Goal: Information Seeking & Learning: Learn about a topic

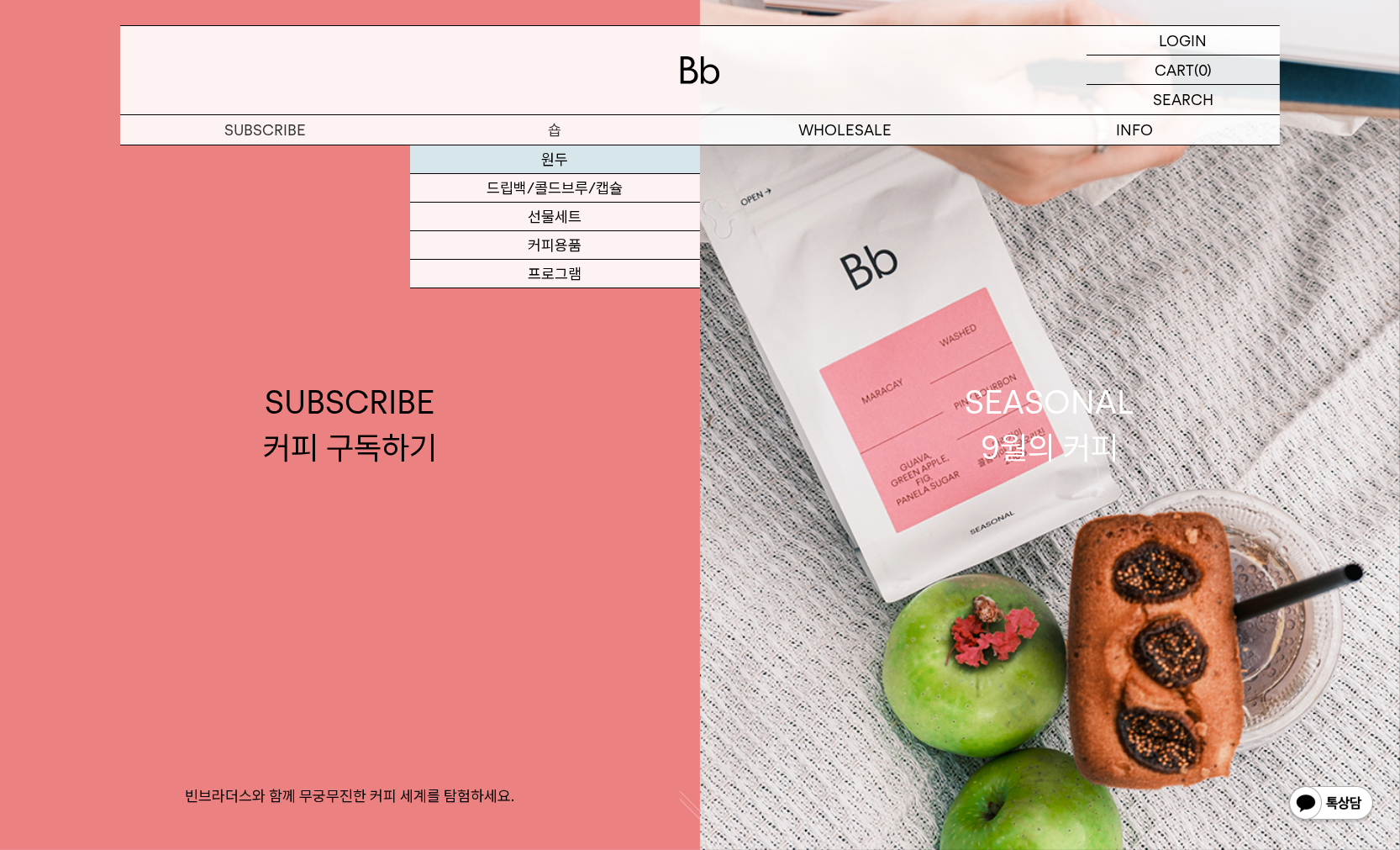
click at [552, 154] on link "원두" at bounding box center [555, 159] width 290 height 28
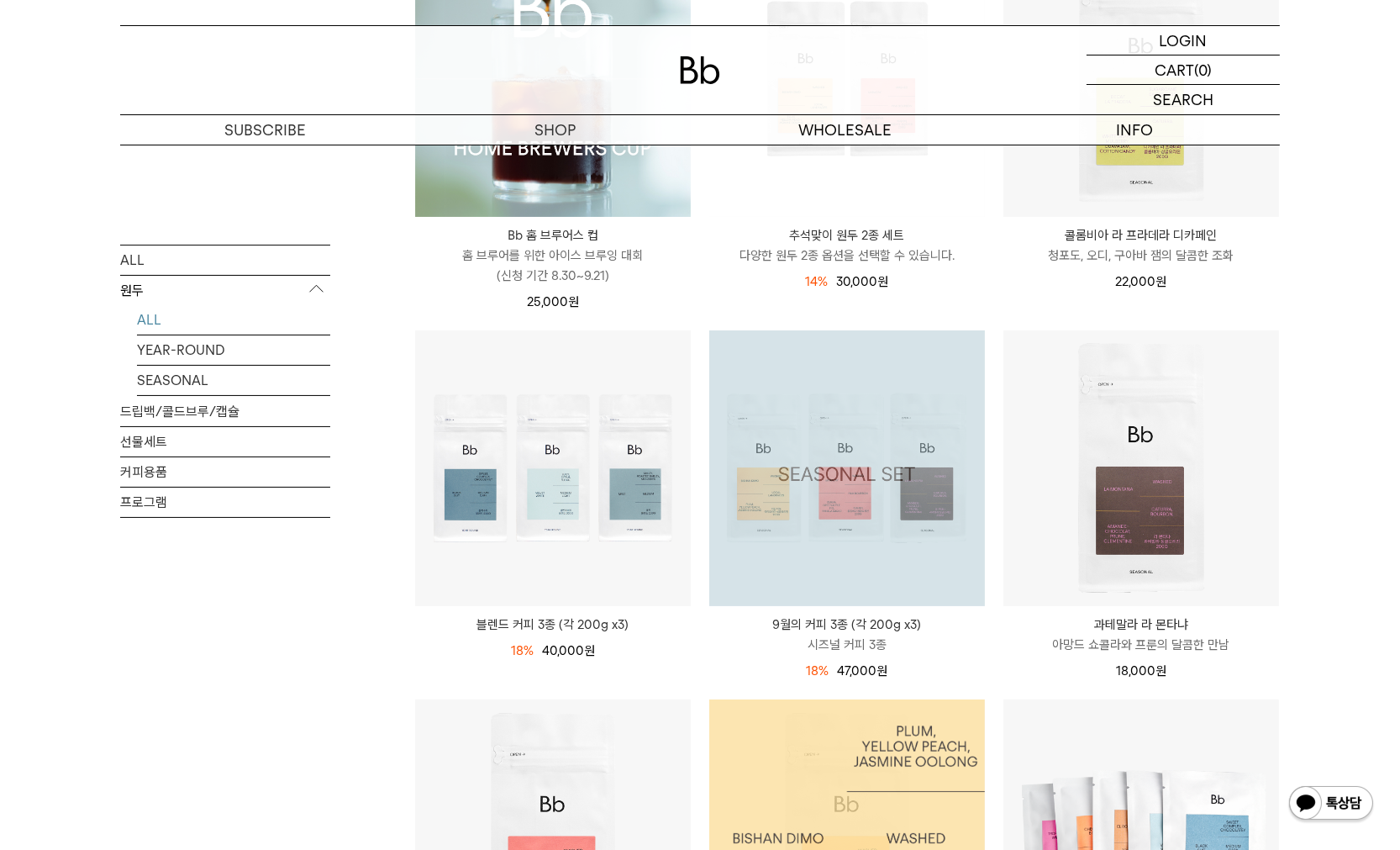
scroll to position [504, 0]
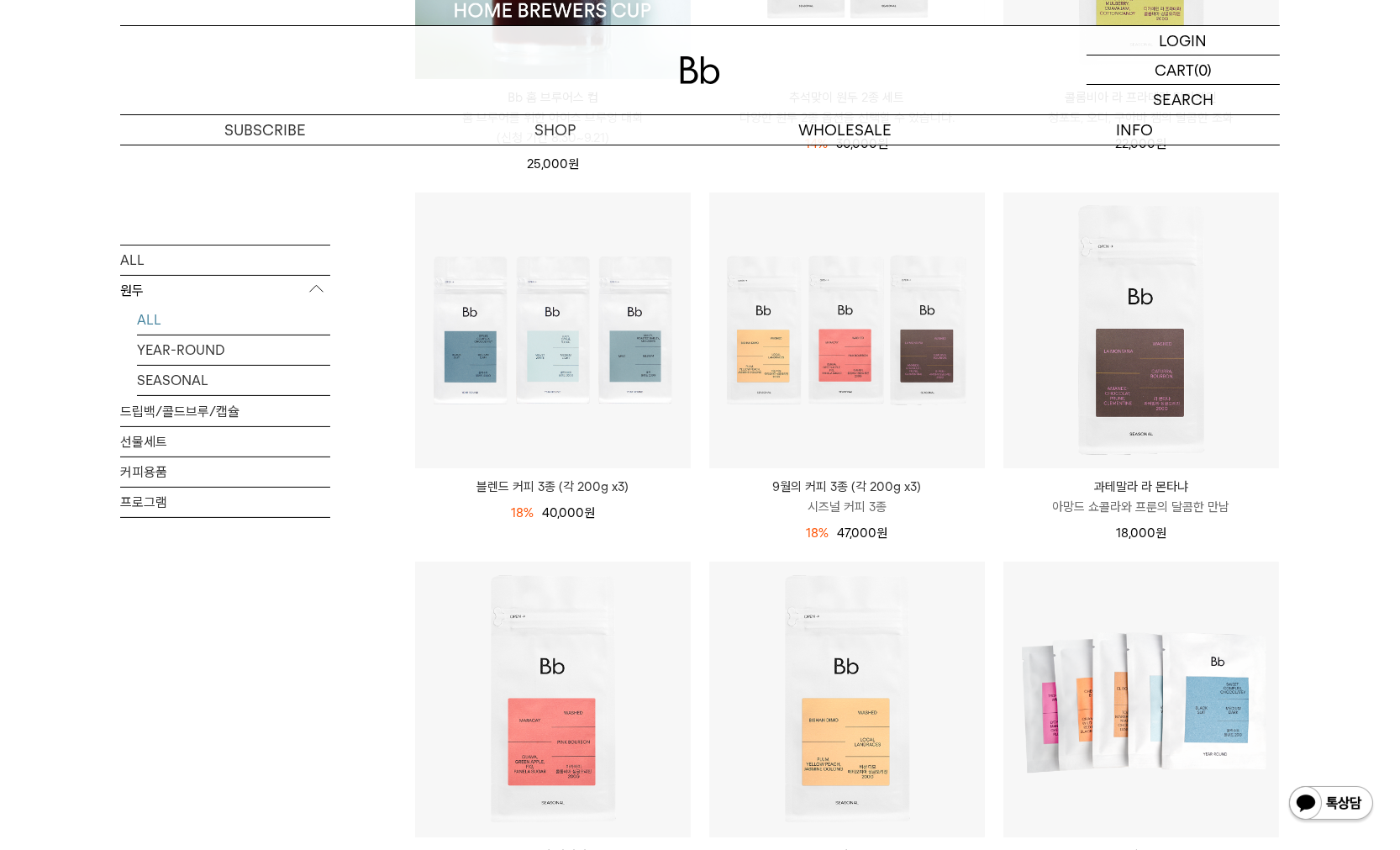
click at [829, 483] on p "9월의 커피 3종 (각 200g x3)" at bounding box center [847, 487] width 276 height 20
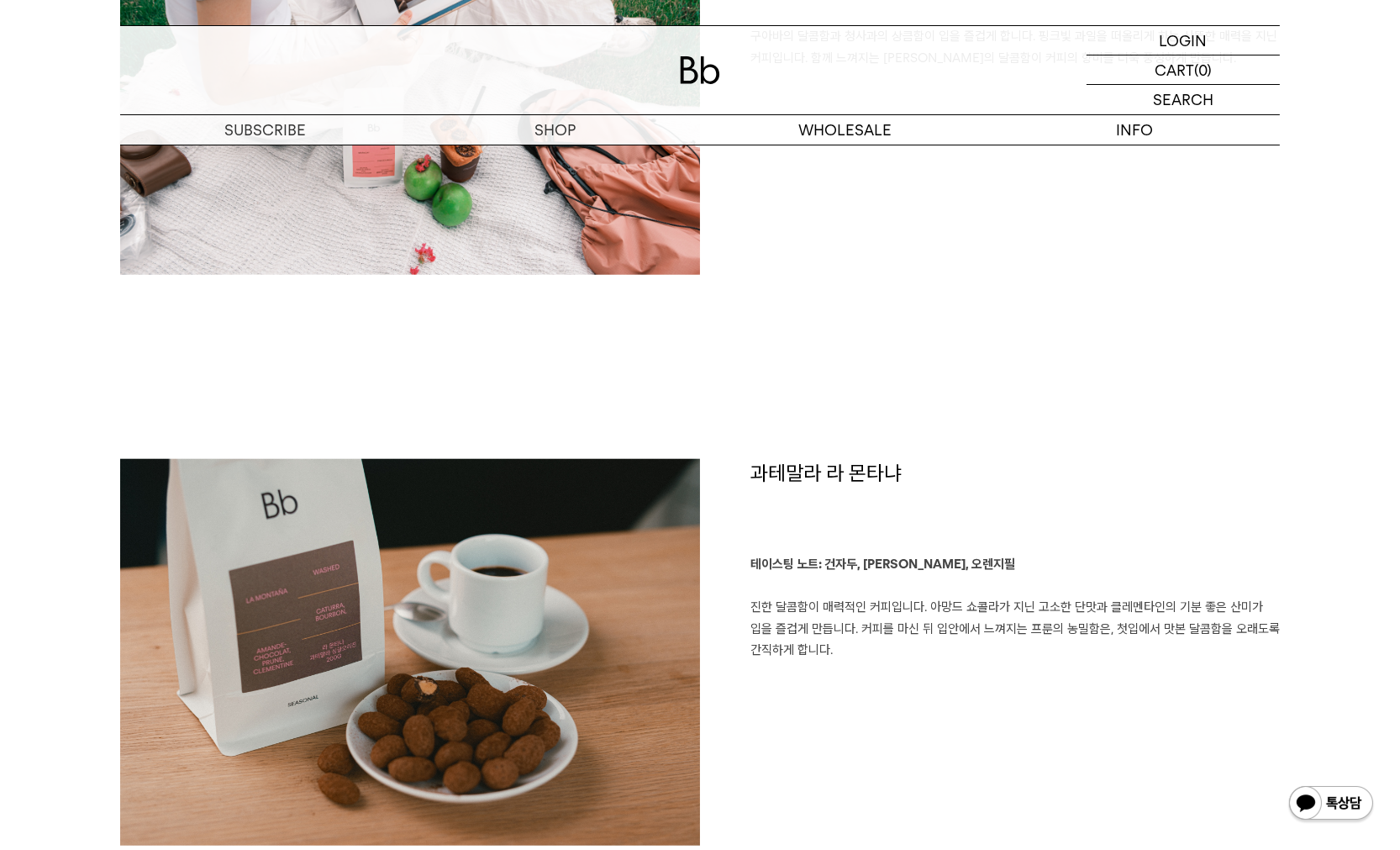
scroll to position [2775, 0]
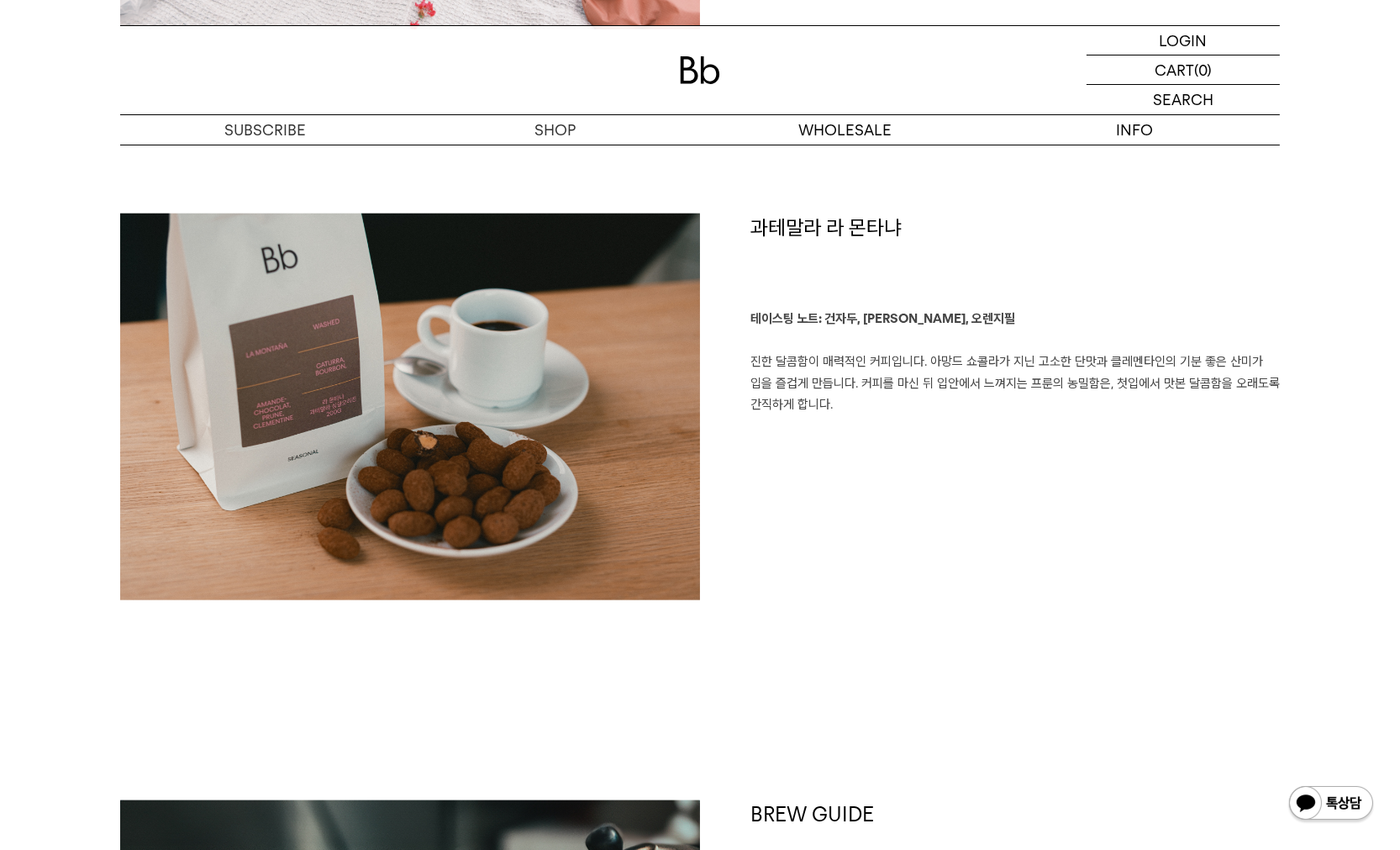
click at [833, 605] on div "과테말라 라 몬타냐 테이스팅 노트: 건자두, 아망드 쇼콜라, 오렌지필 진한 달콤함이 매력적인 커피입니다. 아망드 쇼콜라가 지닌 고소한 단맛과 …" at bounding box center [989, 423] width 580 height 419
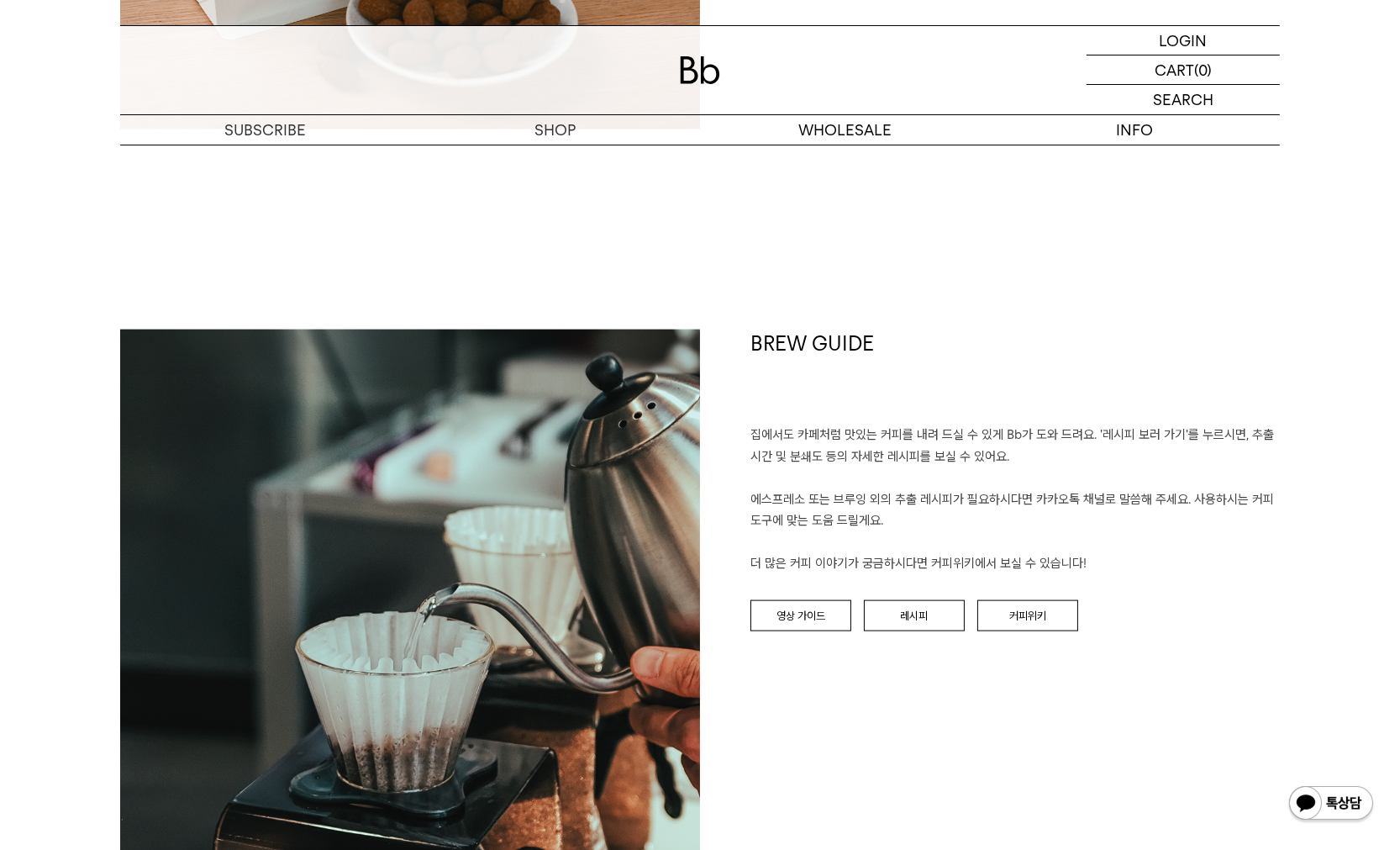
scroll to position [3447, 0]
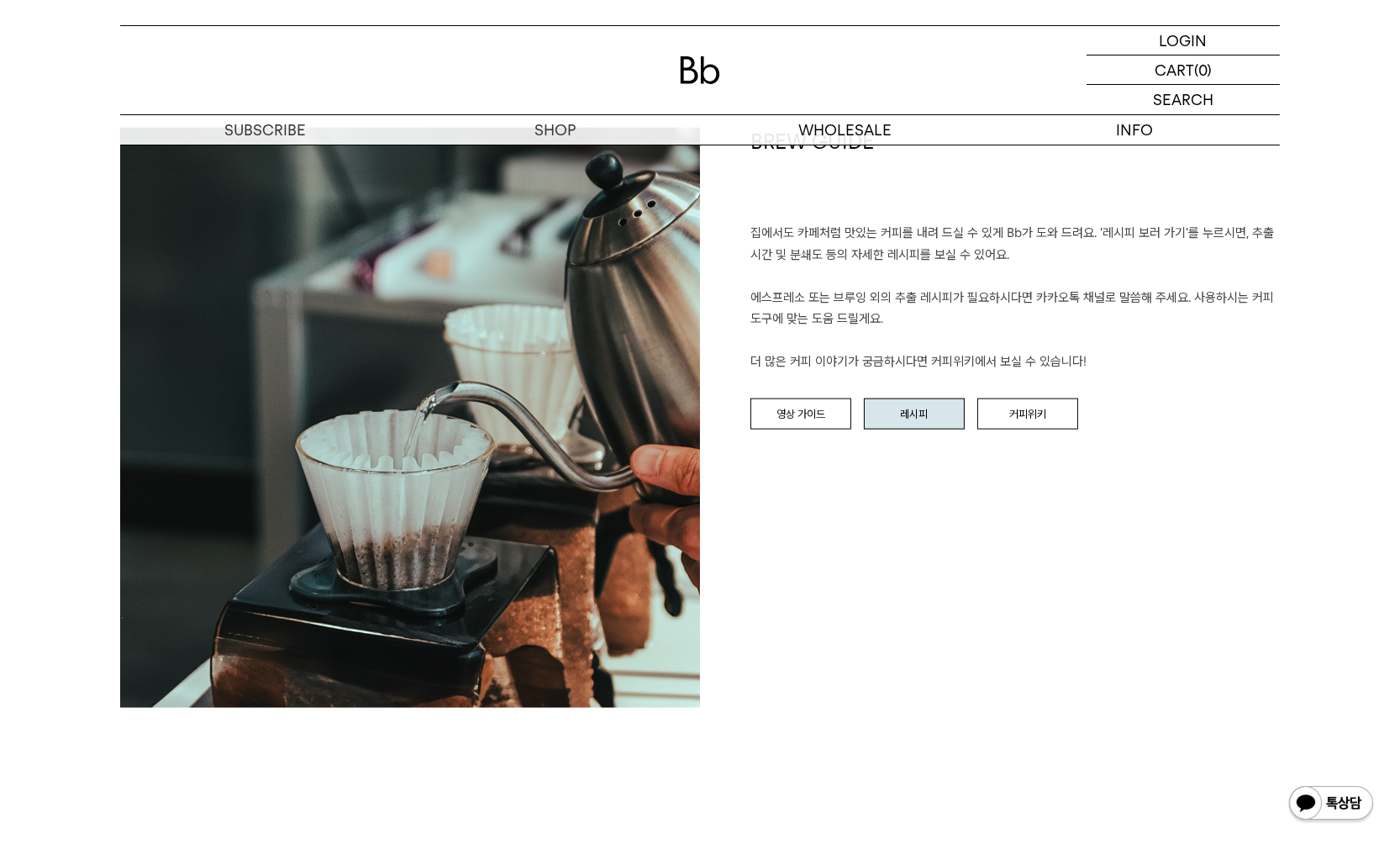
click at [909, 430] on link "레시피" at bounding box center [914, 414] width 100 height 32
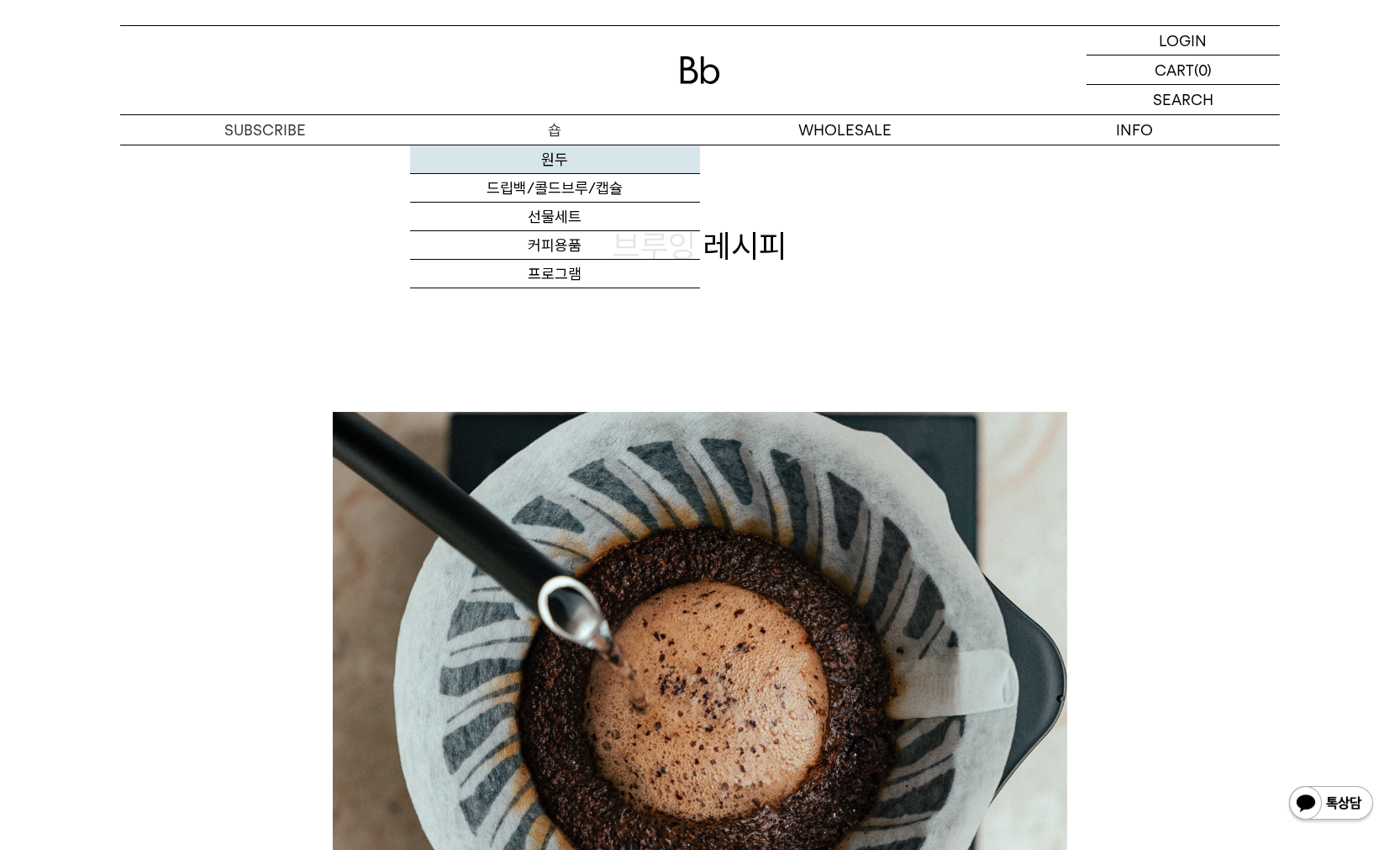
click at [553, 158] on link "원두" at bounding box center [555, 159] width 290 height 28
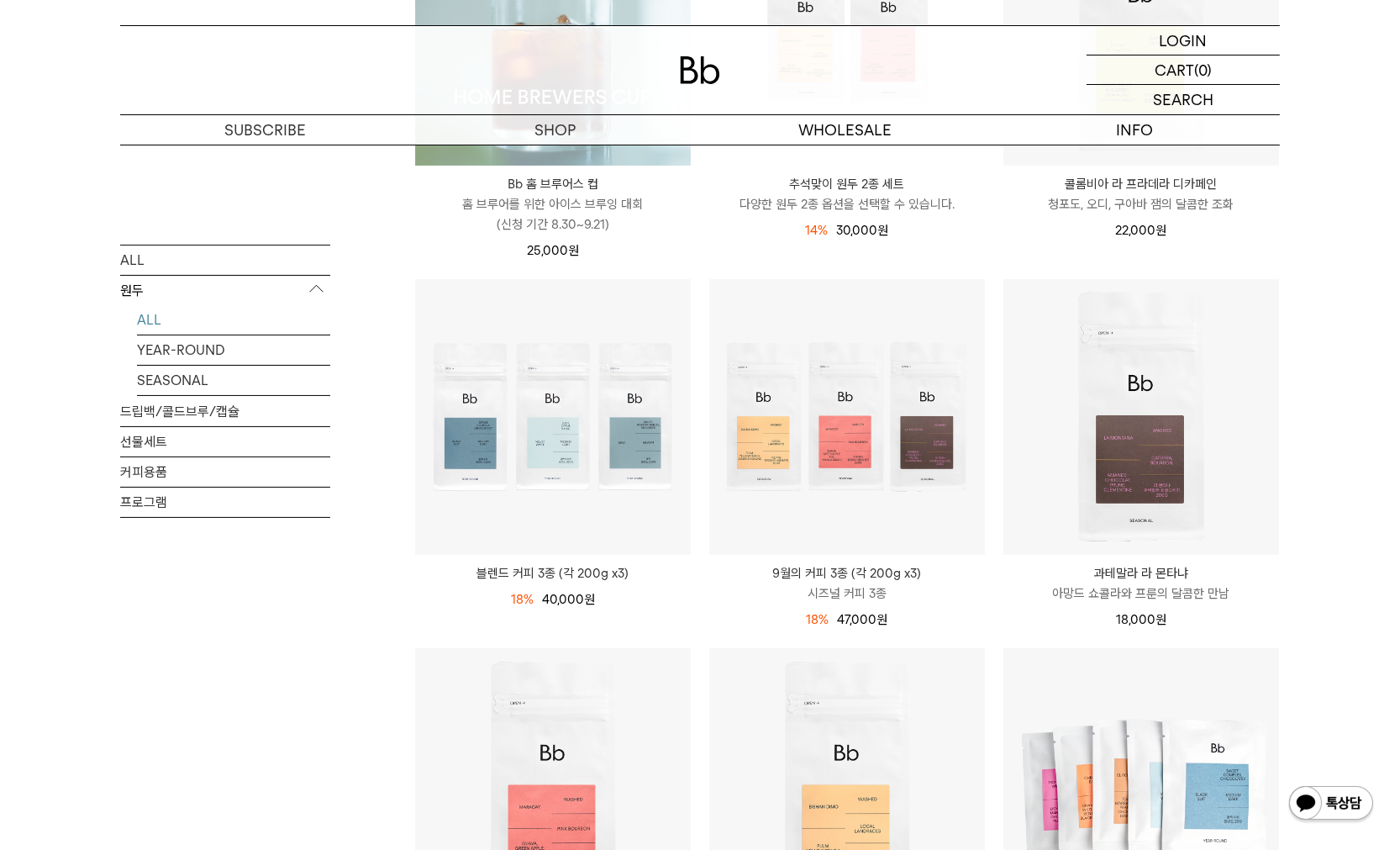
scroll to position [420, 0]
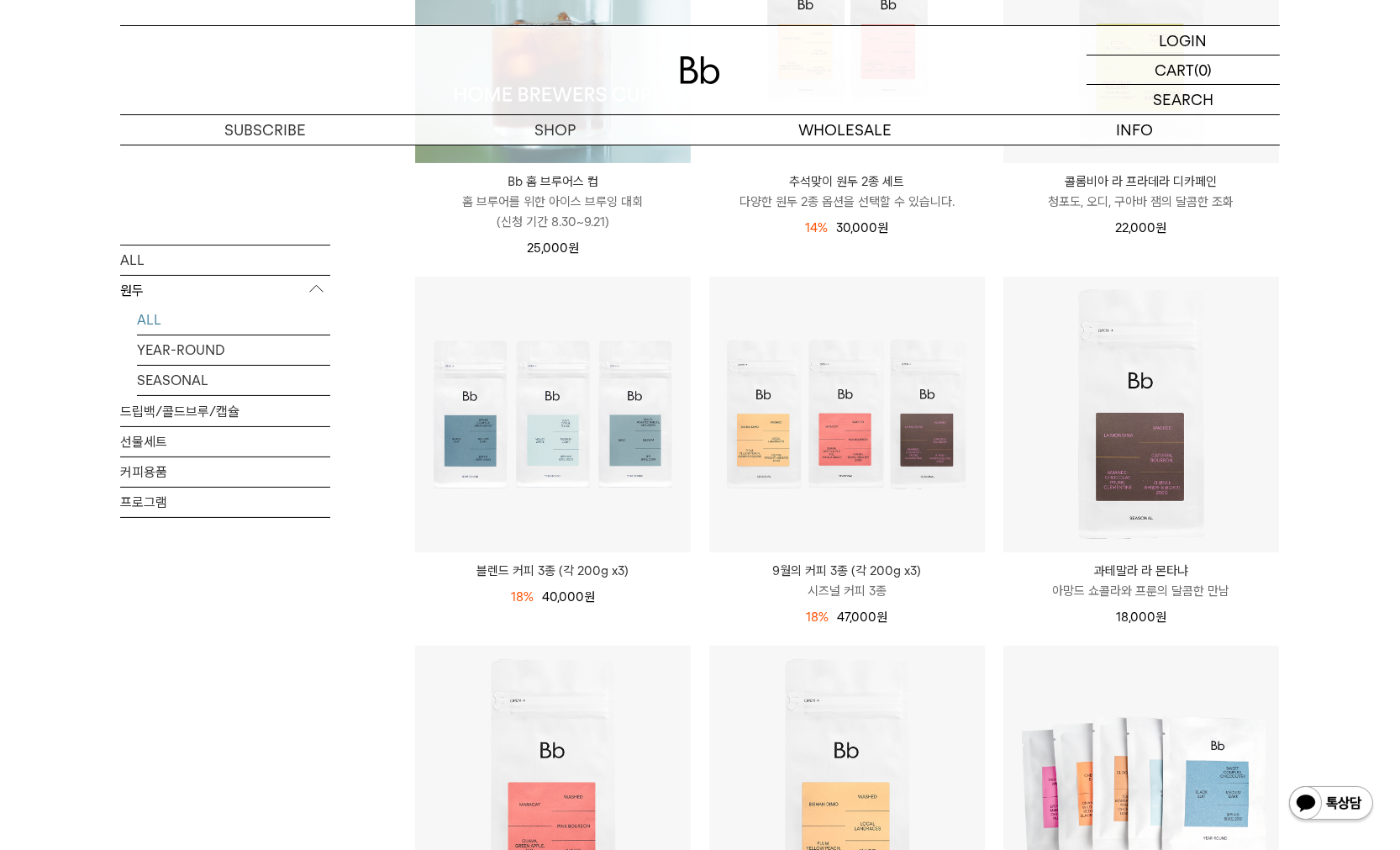
click at [828, 568] on p "9월의 커피 3종 (각 200g x3)" at bounding box center [847, 571] width 276 height 20
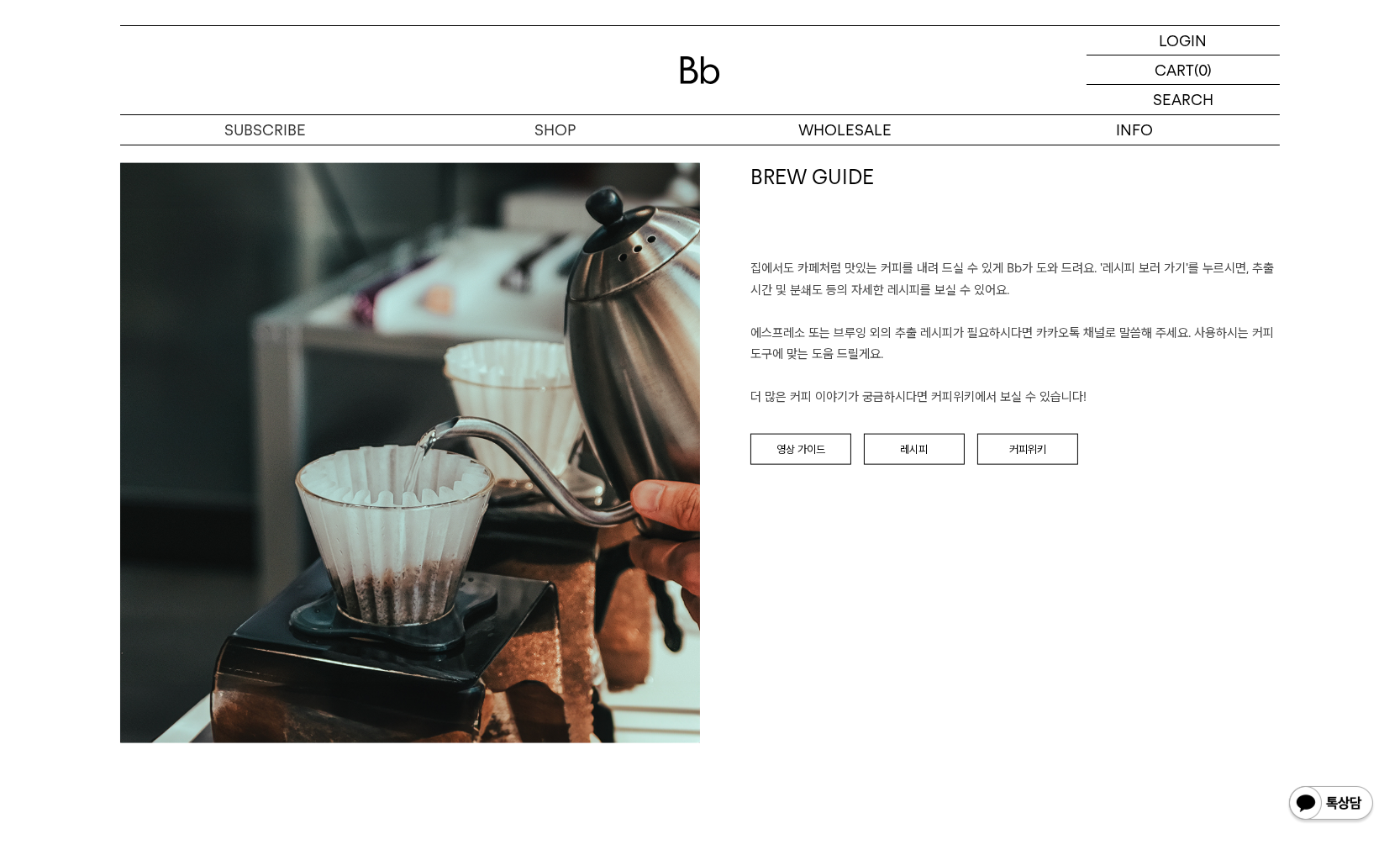
scroll to position [3279, 0]
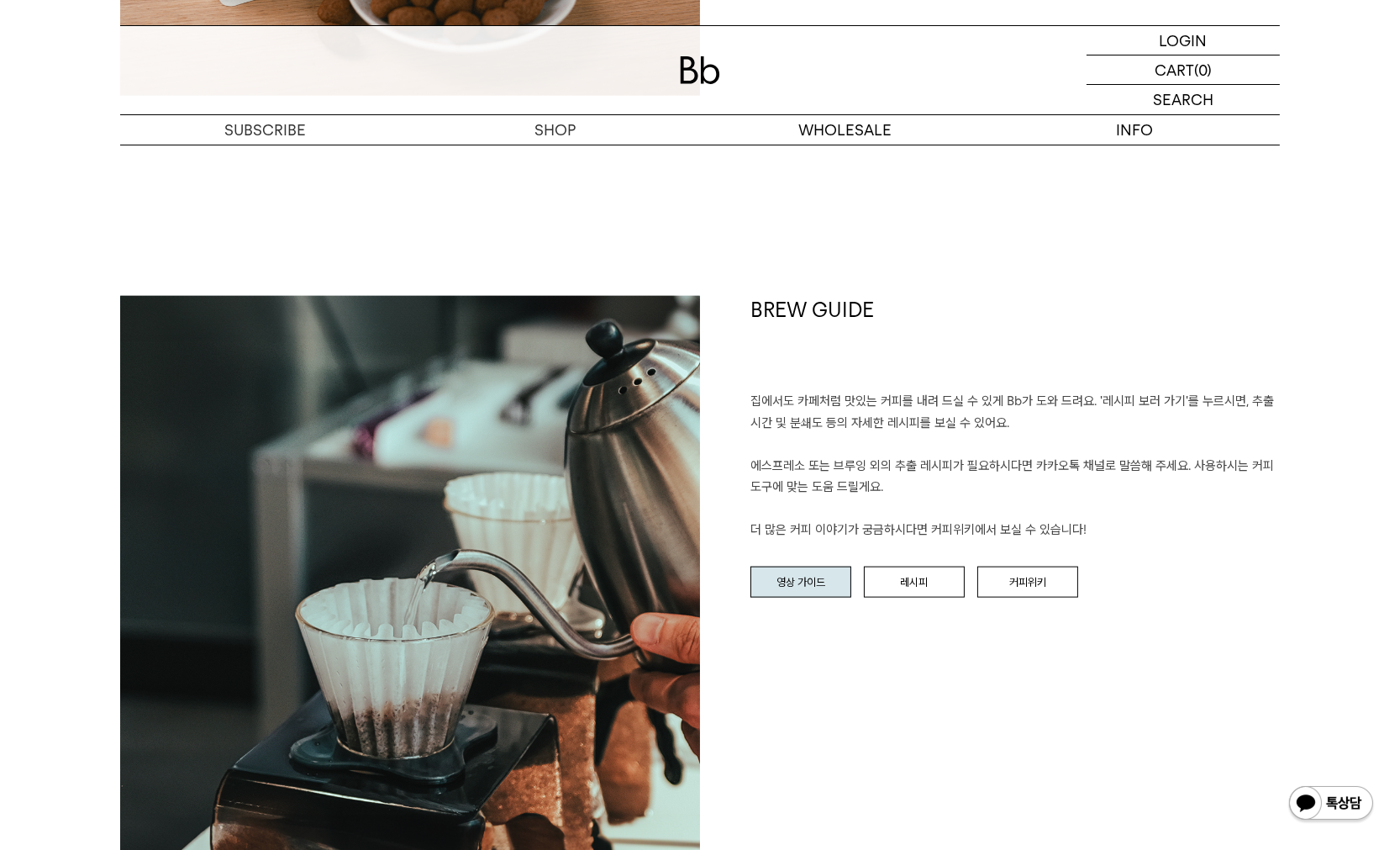
click at [794, 599] on link "영상 가이드" at bounding box center [800, 582] width 100 height 32
click at [897, 599] on link "레시피" at bounding box center [914, 582] width 100 height 32
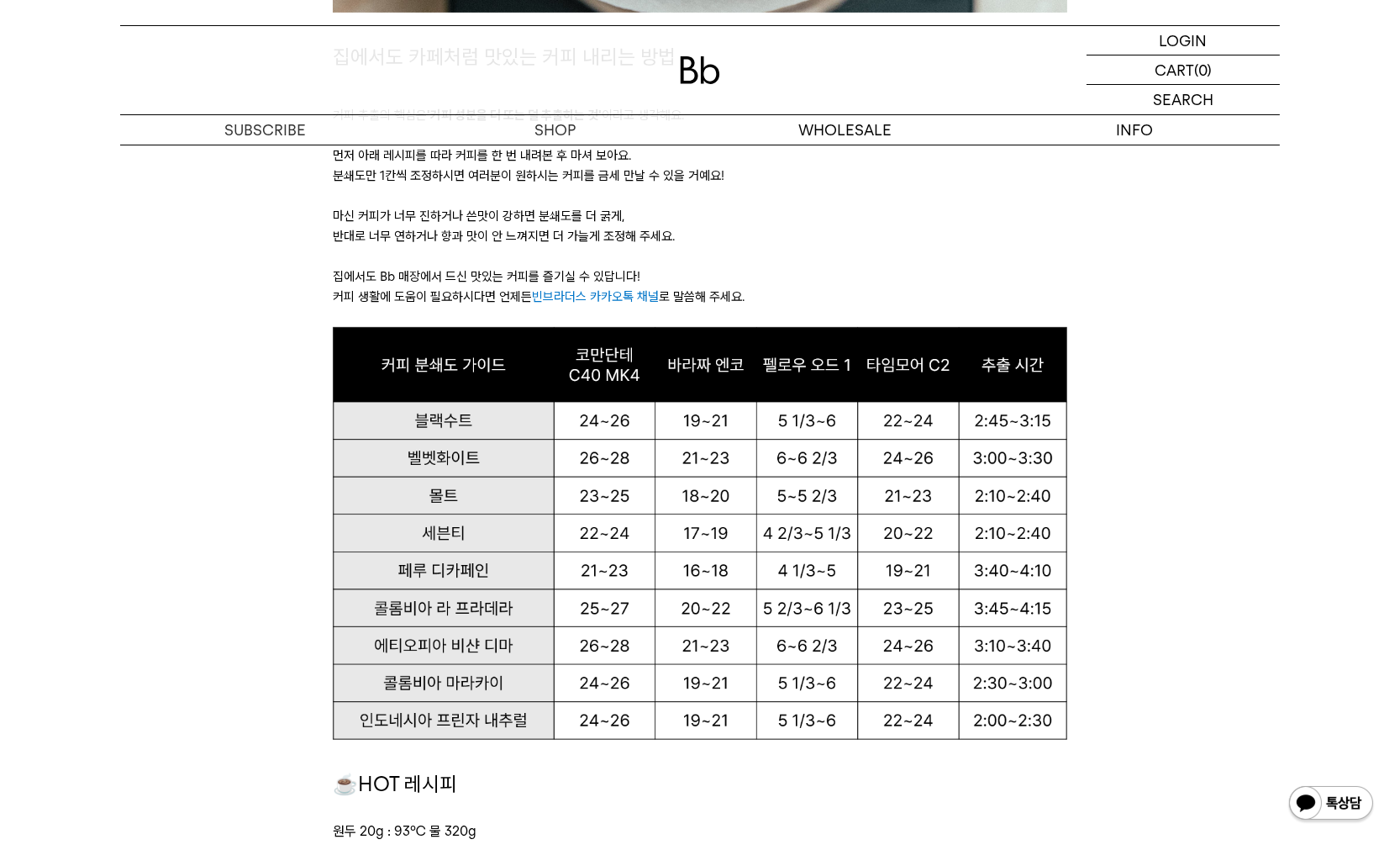
scroll to position [1009, 0]
